Goal: Transaction & Acquisition: Book appointment/travel/reservation

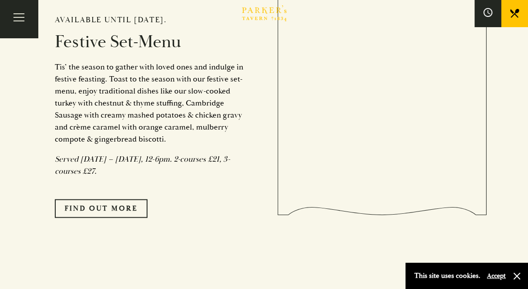
scroll to position [761, 0]
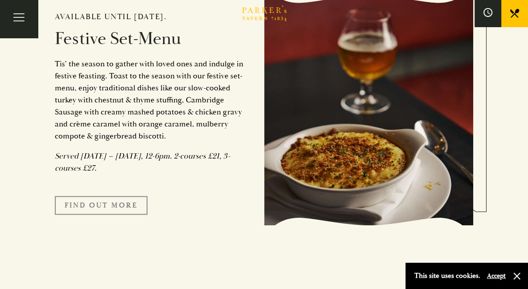
click at [55, 196] on link "FIND OUT MORE" at bounding box center [101, 205] width 93 height 19
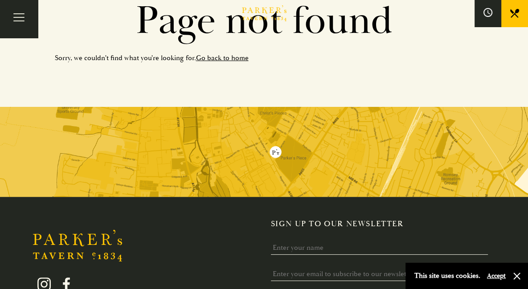
scroll to position [84, 0]
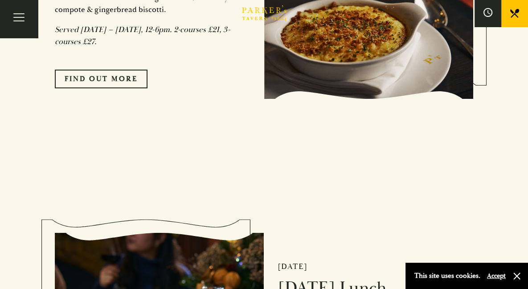
scroll to position [887, 0]
click at [498, 279] on button "Accept" at bounding box center [496, 276] width 19 height 8
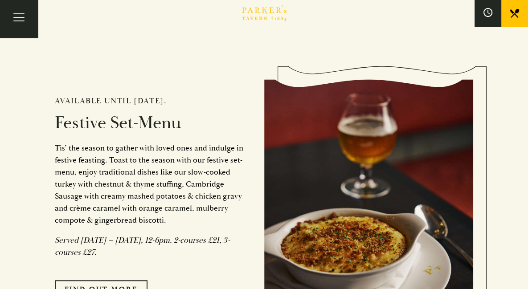
scroll to position [676, 0]
click at [75, 118] on h2 "Festive Set-Menu" at bounding box center [153, 123] width 196 height 21
click at [345, 146] on img at bounding box center [369, 195] width 210 height 231
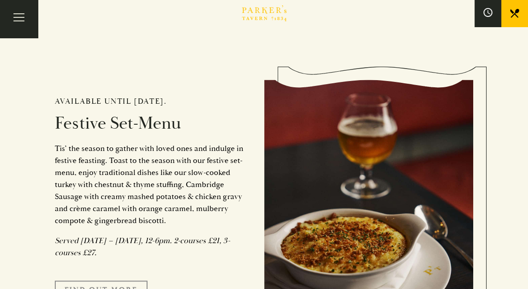
click at [58, 281] on link "FIND OUT MORE" at bounding box center [101, 290] width 93 height 19
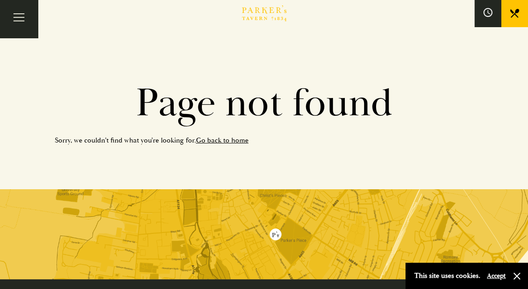
click at [196, 144] on link "Go back to home" at bounding box center [222, 140] width 53 height 9
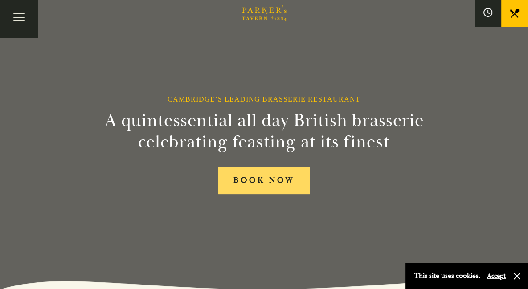
click at [268, 181] on link "BOOK NOW" at bounding box center [265, 180] width 92 height 27
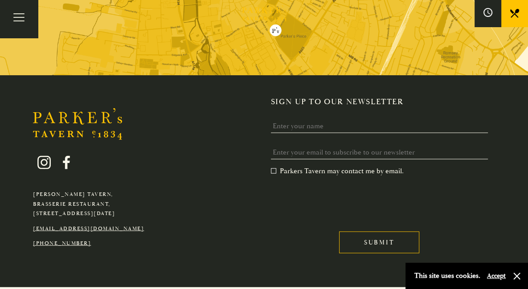
scroll to position [1671, 0]
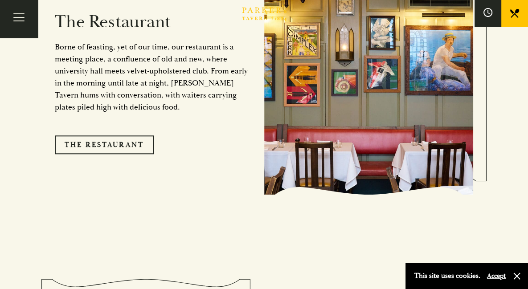
scroll to position [713, 0]
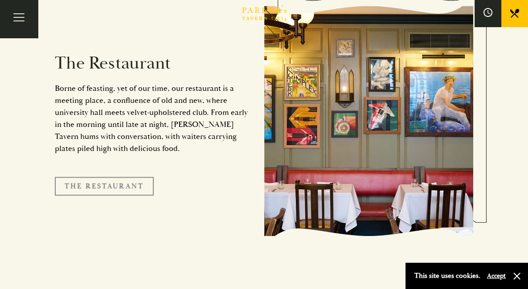
click at [68, 177] on link "The Restaurant" at bounding box center [104, 186] width 99 height 19
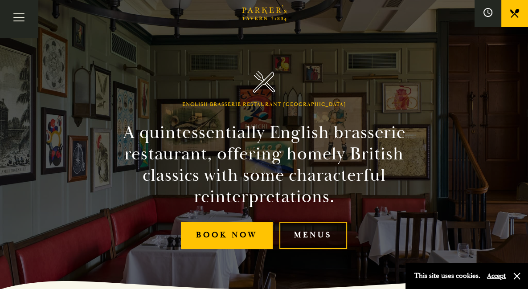
click at [298, 223] on link "Menus" at bounding box center [314, 235] width 68 height 27
click at [19, 19] on button "Toggle navigation" at bounding box center [19, 19] width 38 height 38
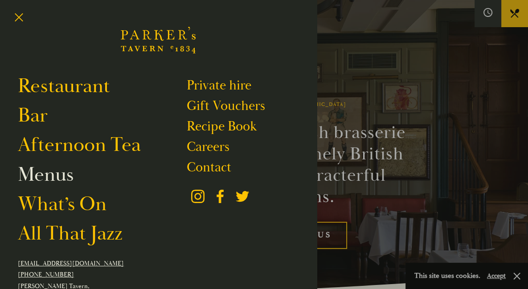
click at [59, 181] on link "Menus" at bounding box center [46, 175] width 56 height 25
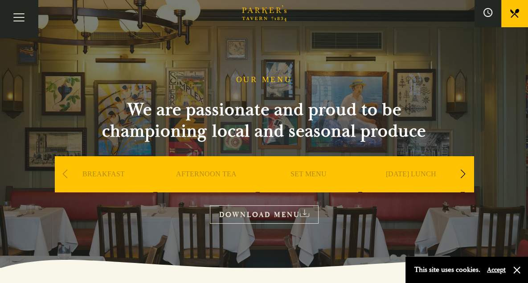
click at [291, 173] on link "SET MENU" at bounding box center [309, 187] width 36 height 36
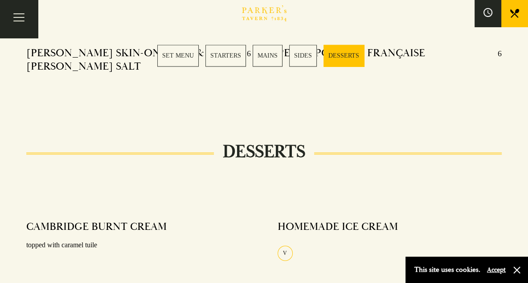
scroll to position [1040, 0]
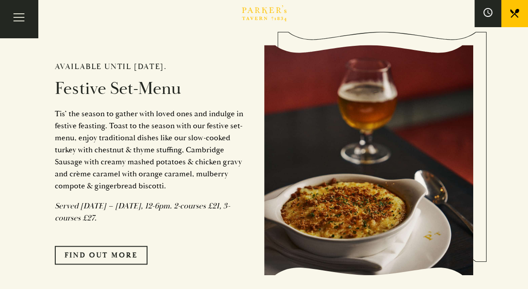
scroll to position [713, 0]
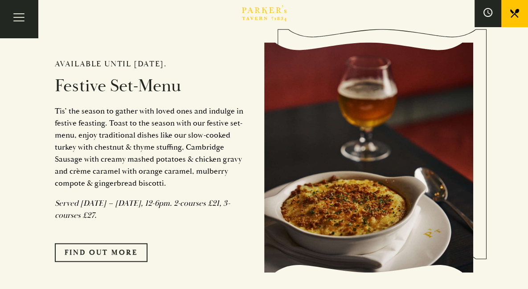
click at [82, 84] on h2 "Festive Set-Menu" at bounding box center [153, 86] width 196 height 21
